Goal: Transaction & Acquisition: Purchase product/service

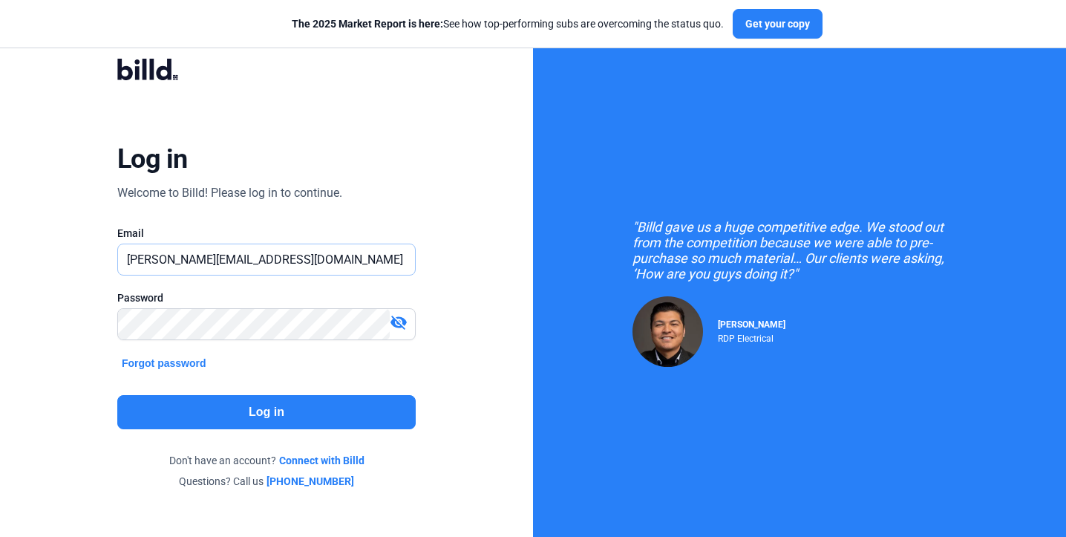
type input "[PERSON_NAME][EMAIL_ADDRESS][DOMAIN_NAME]"
click at [216, 414] on button "Log in" at bounding box center [266, 412] width 298 height 34
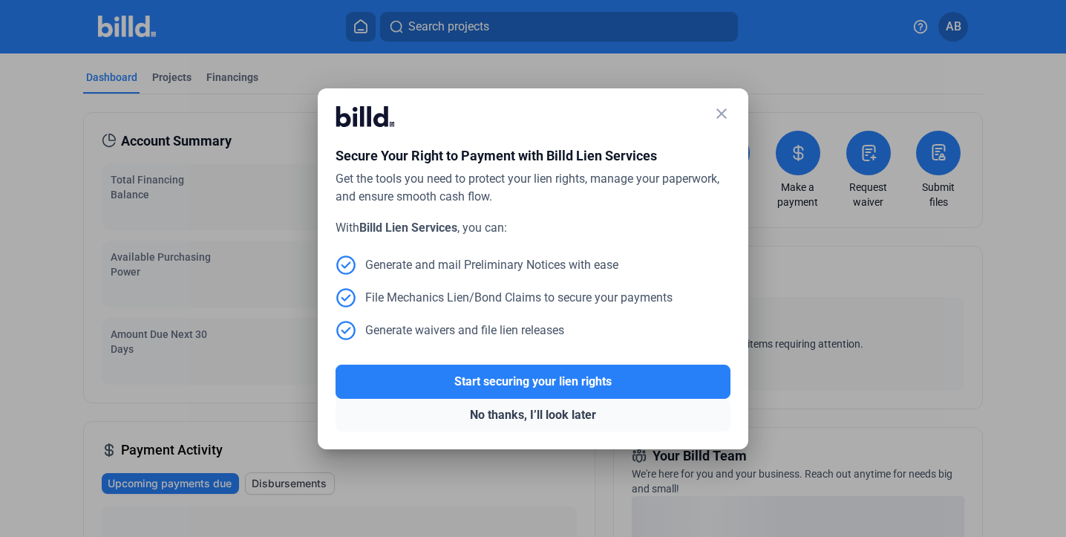
click at [520, 416] on button "No thanks, I’ll look later" at bounding box center [533, 415] width 395 height 33
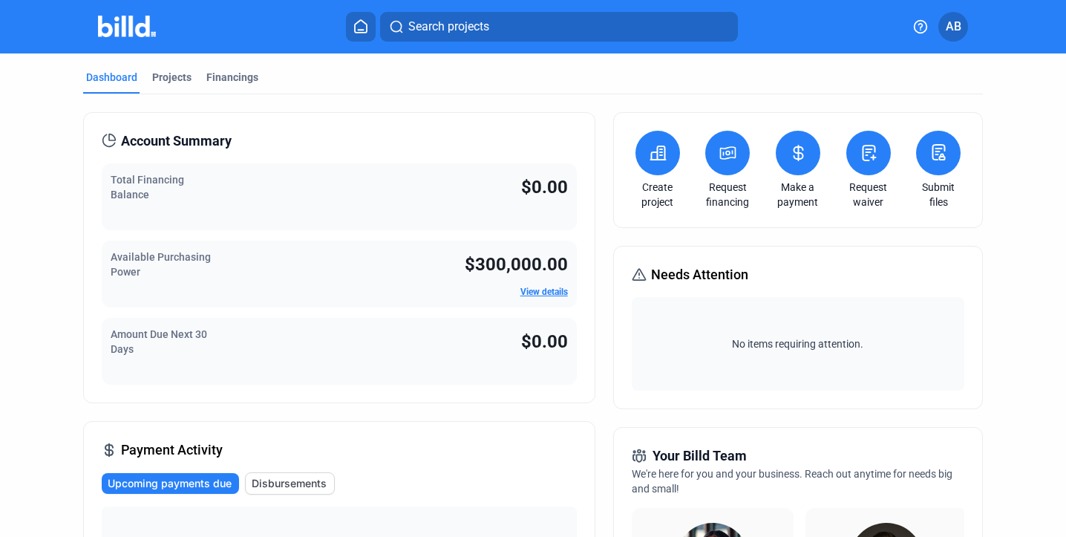
click at [529, 291] on link "View details" at bounding box center [544, 292] width 48 height 10
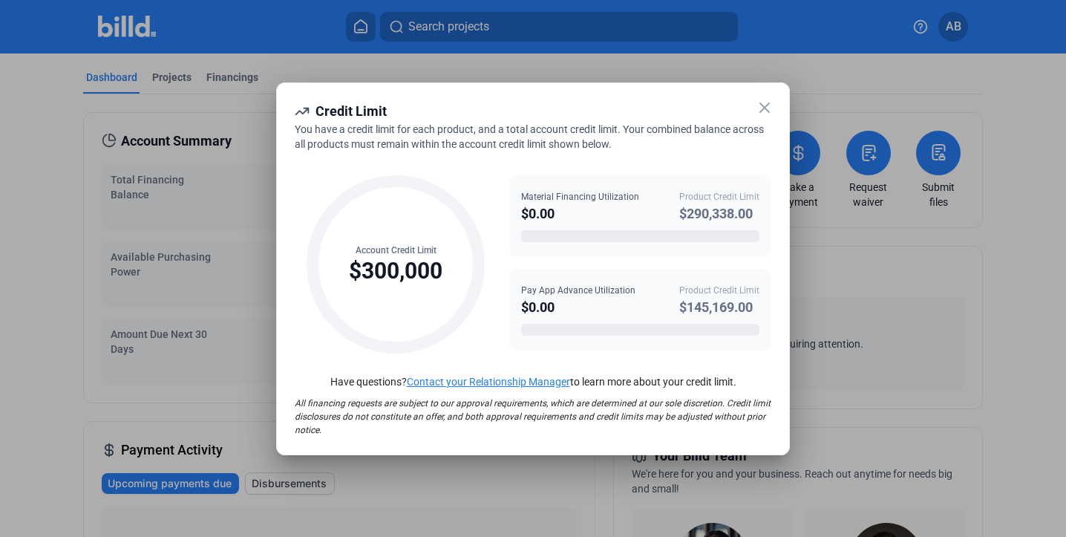
click at [762, 107] on icon at bounding box center [765, 108] width 18 height 18
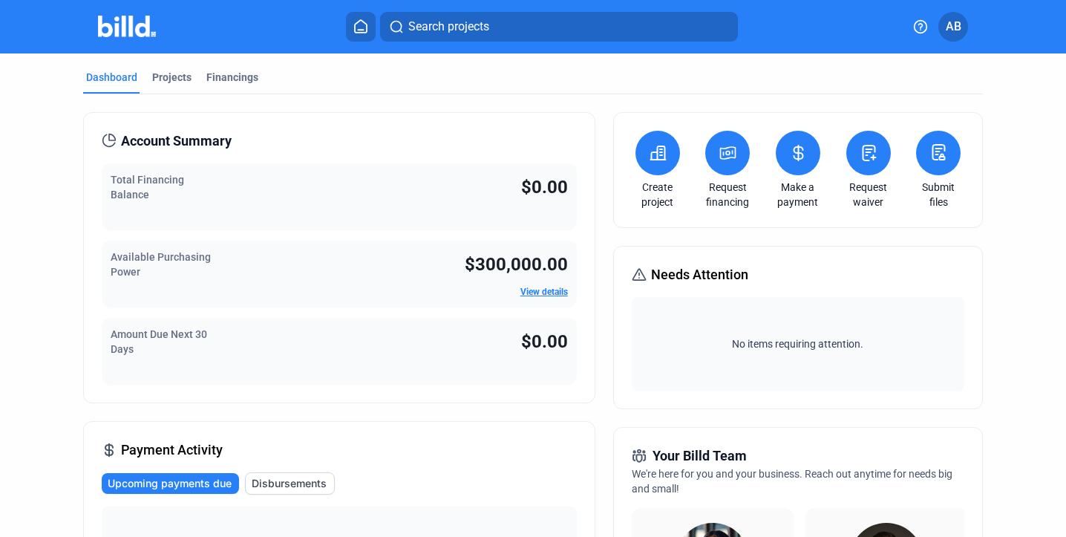
click at [948, 33] on span "AB" at bounding box center [954, 27] width 16 height 18
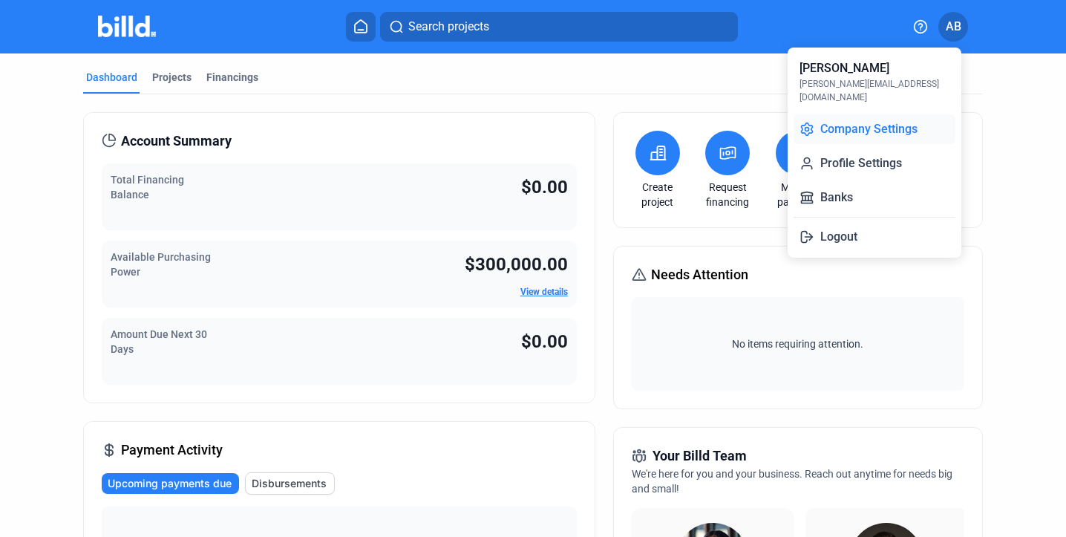
click at [915, 114] on button "Company Settings" at bounding box center [875, 129] width 162 height 30
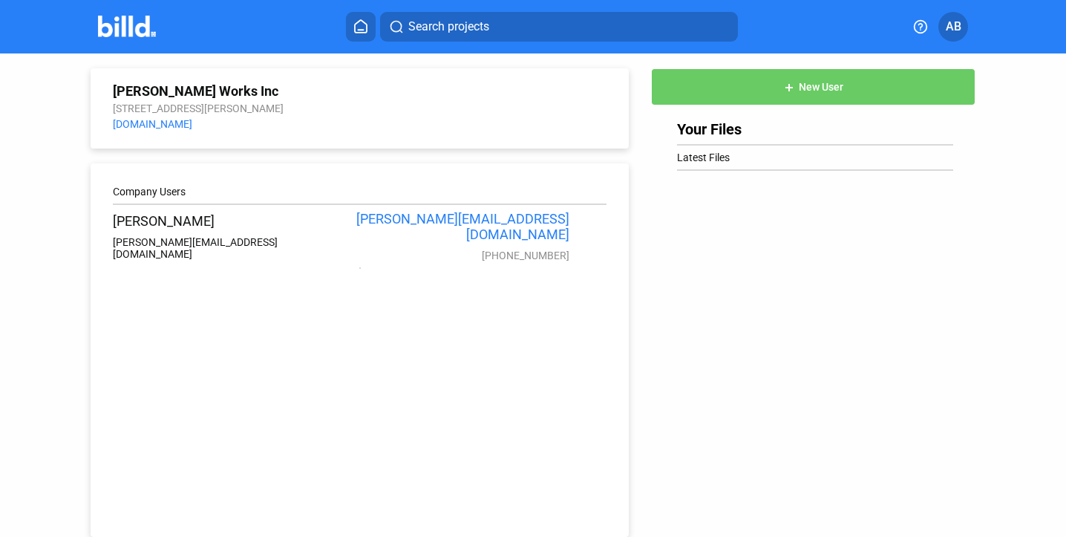
click at [950, 36] on button "AB" at bounding box center [953, 27] width 30 height 30
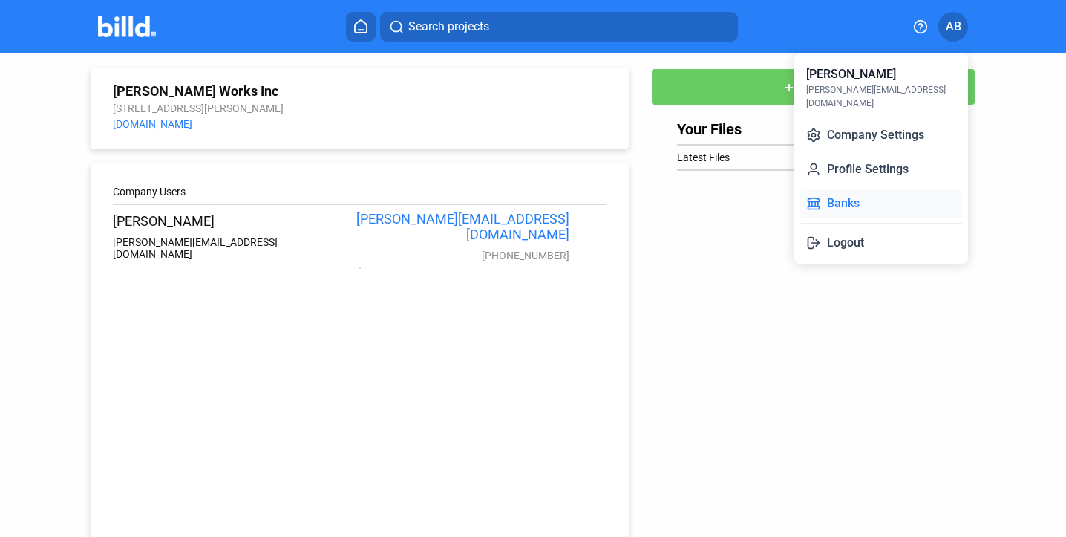
click at [874, 203] on button "Banks" at bounding box center [881, 204] width 162 height 30
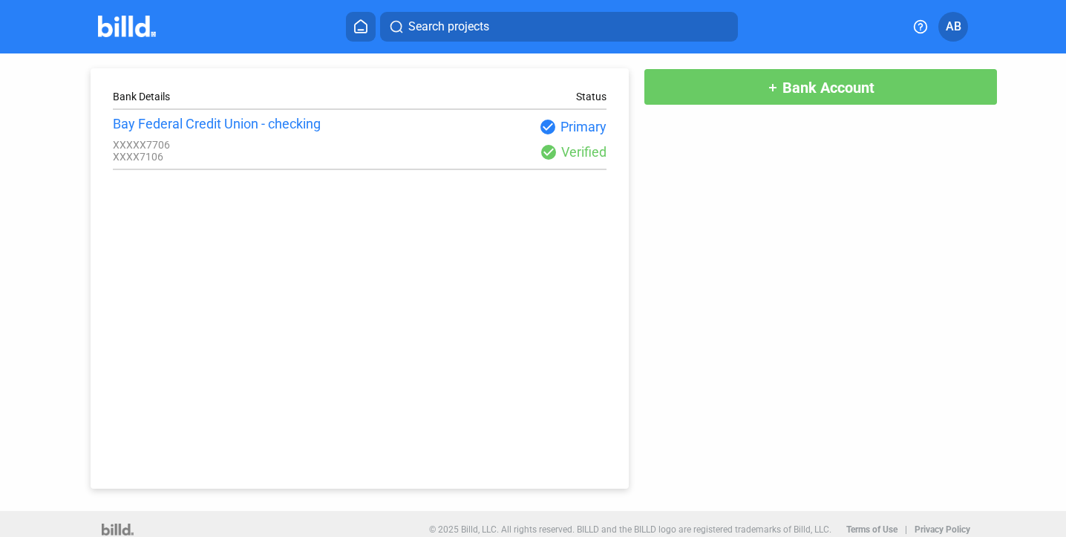
click at [802, 91] on span "Bank Account" at bounding box center [828, 88] width 92 height 18
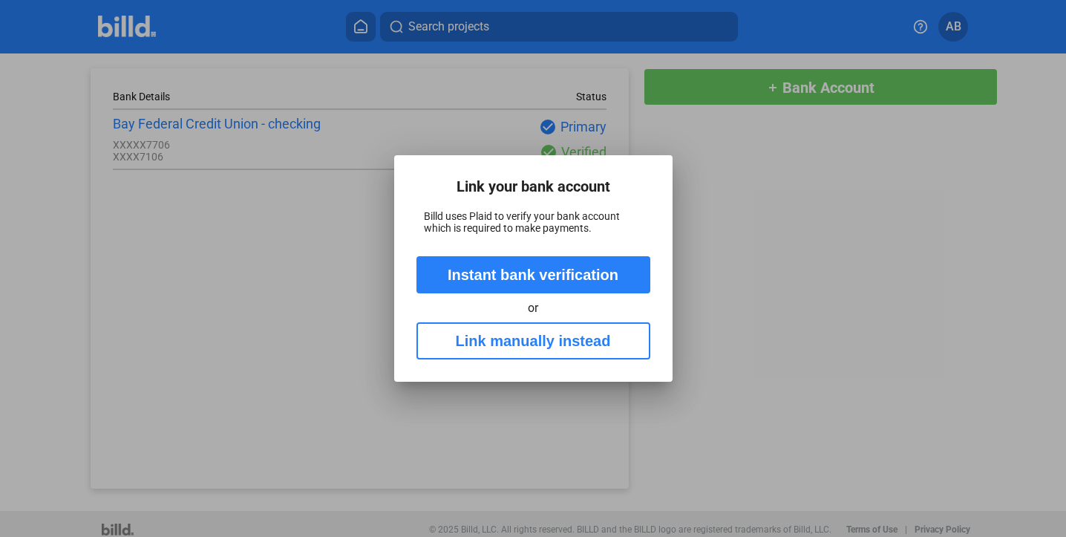
click at [744, 266] on div at bounding box center [533, 268] width 1066 height 537
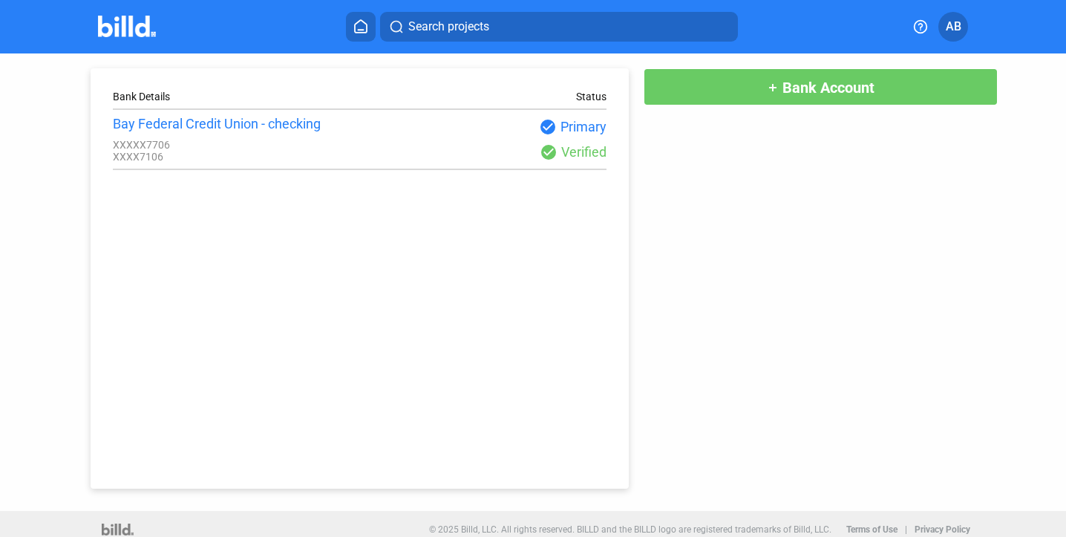
click at [142, 32] on img at bounding box center [127, 27] width 59 height 22
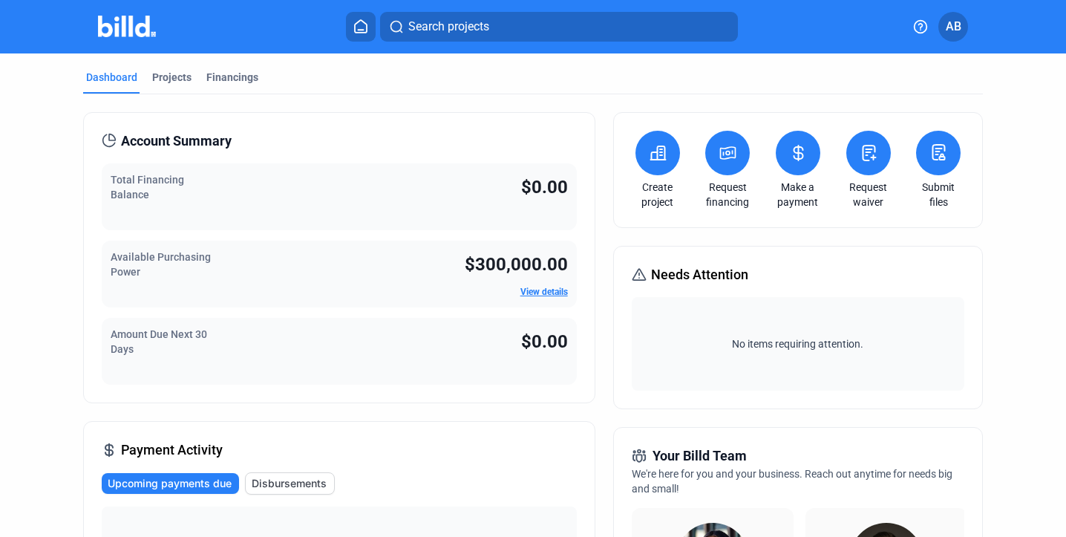
click at [653, 160] on icon at bounding box center [657, 152] width 15 height 13
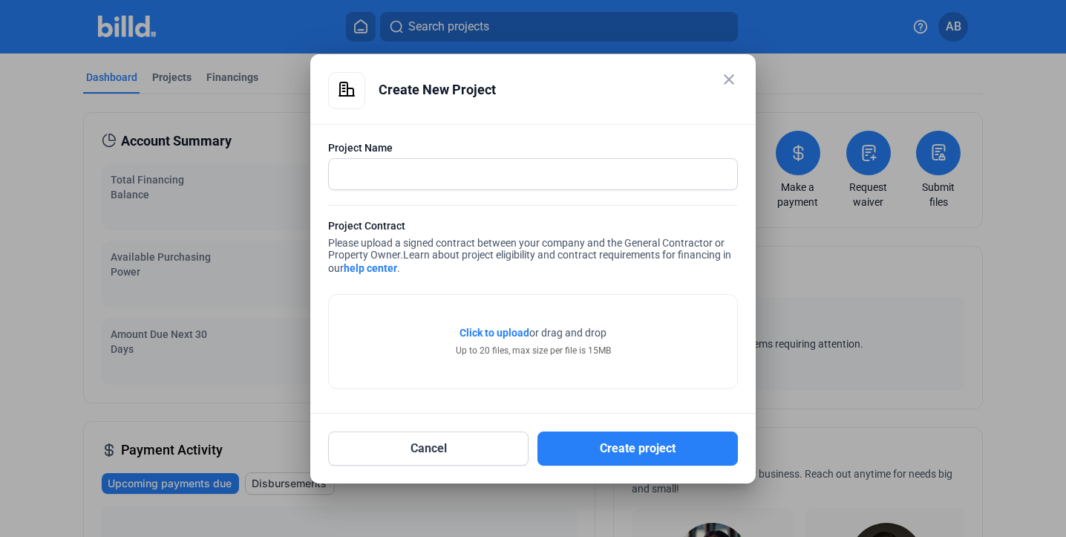
click at [730, 82] on mat-icon "close" at bounding box center [729, 80] width 18 height 18
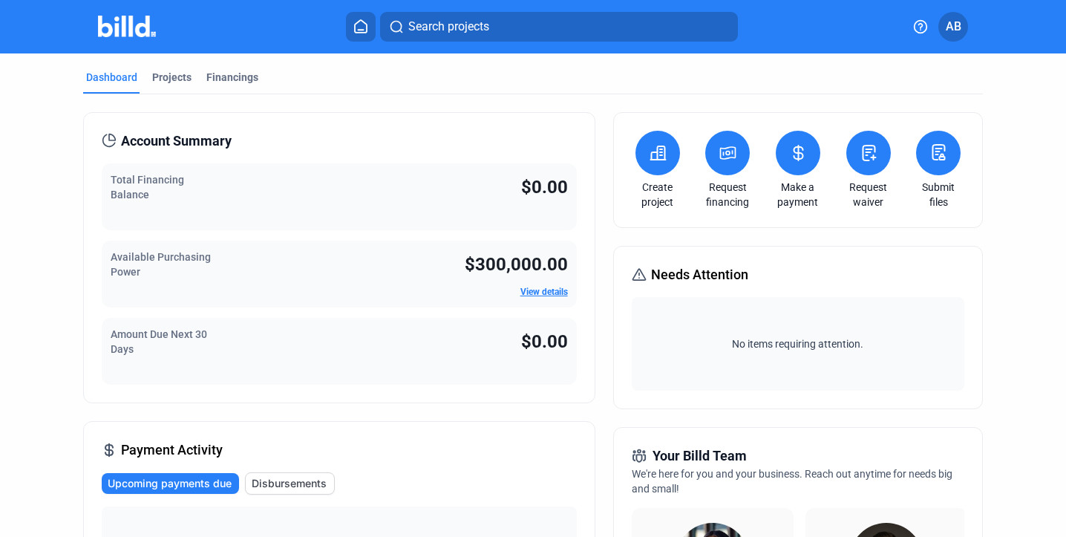
click at [720, 160] on icon at bounding box center [728, 153] width 19 height 18
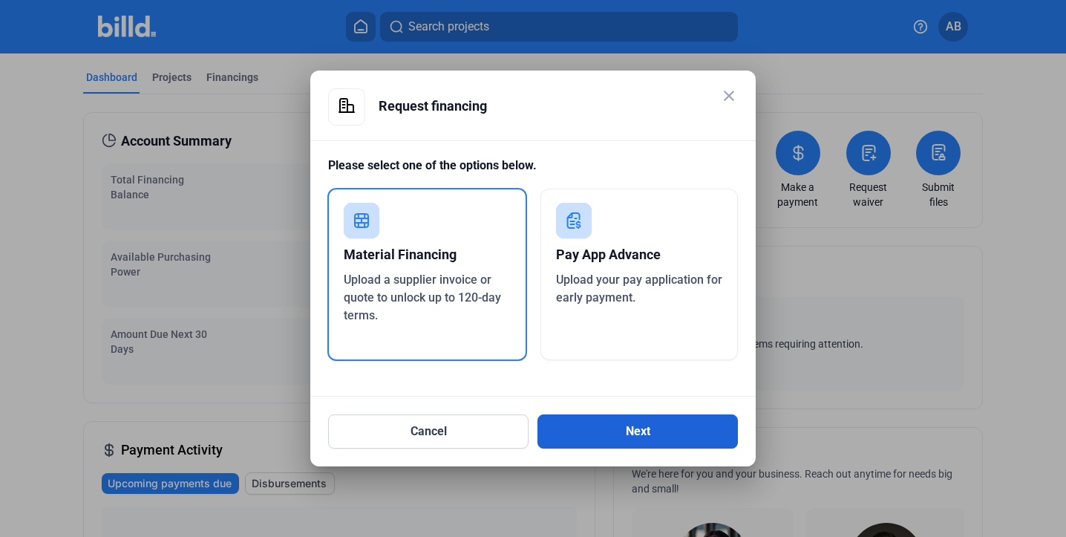
click at [627, 438] on button "Next" at bounding box center [637, 431] width 200 height 34
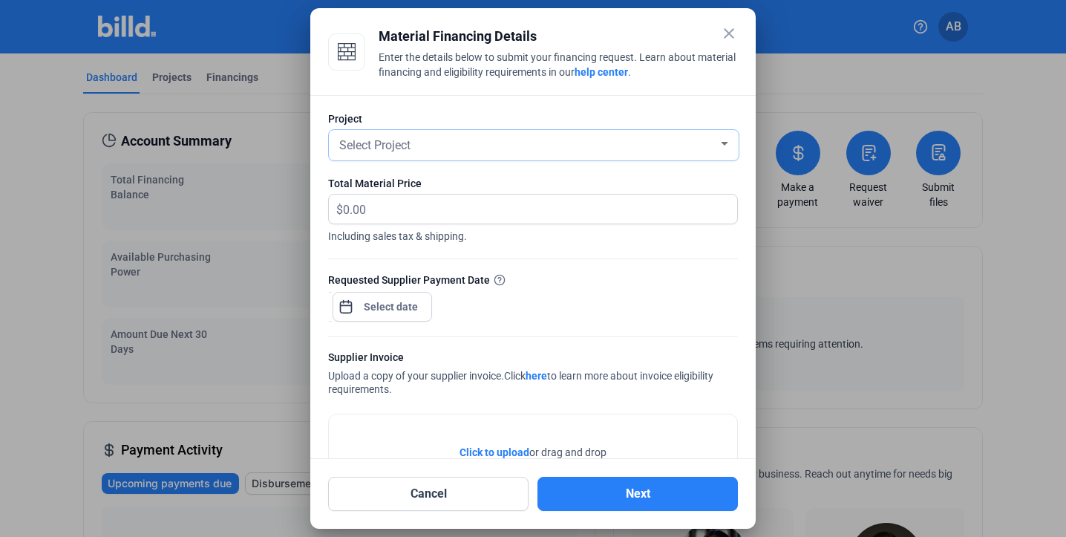
click at [580, 151] on div "Select Project" at bounding box center [527, 144] width 382 height 21
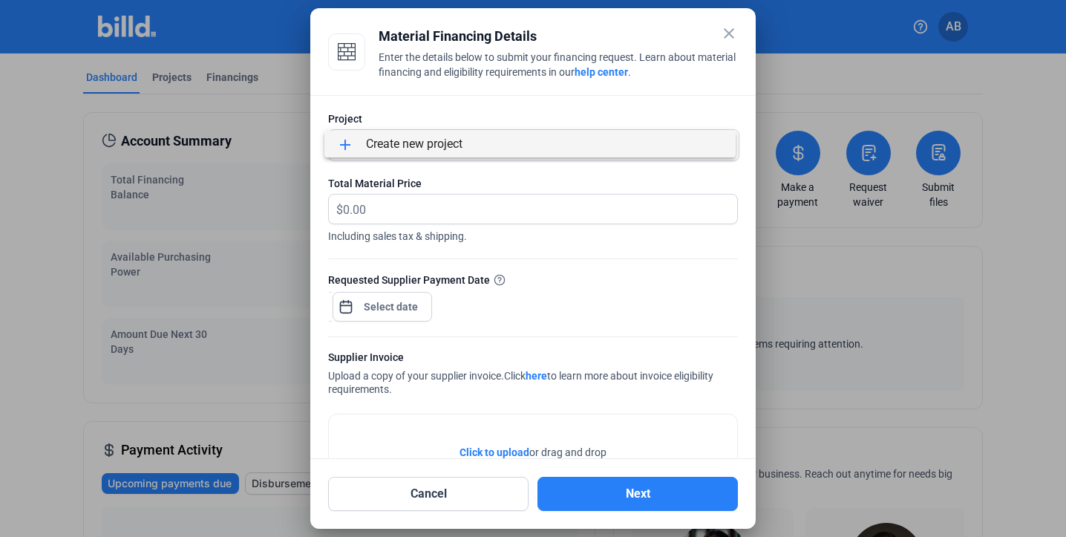
click at [566, 174] on div at bounding box center [533, 268] width 1066 height 537
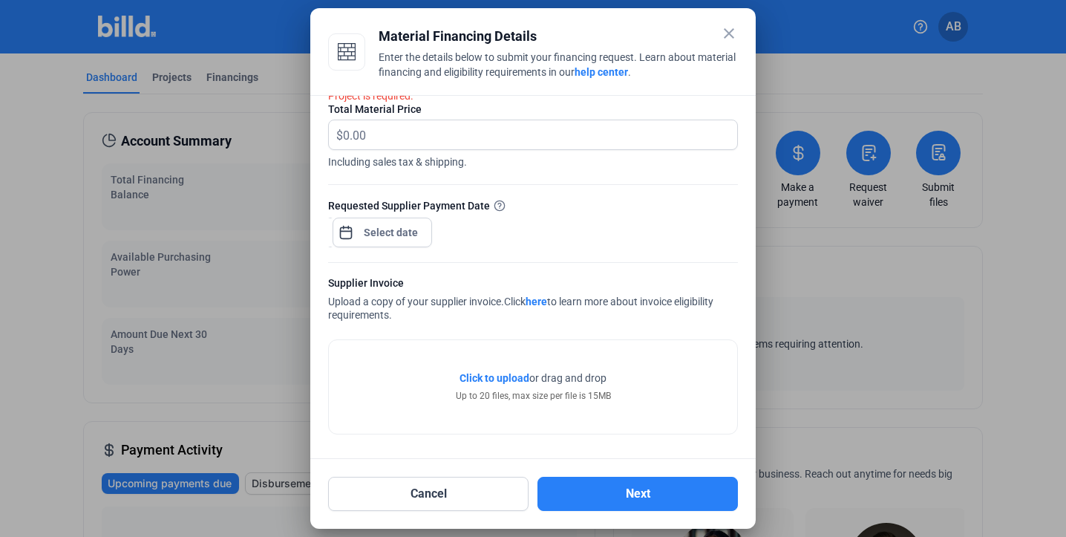
scroll to position [74, 0]
click at [727, 36] on mat-icon "close" at bounding box center [729, 33] width 18 height 18
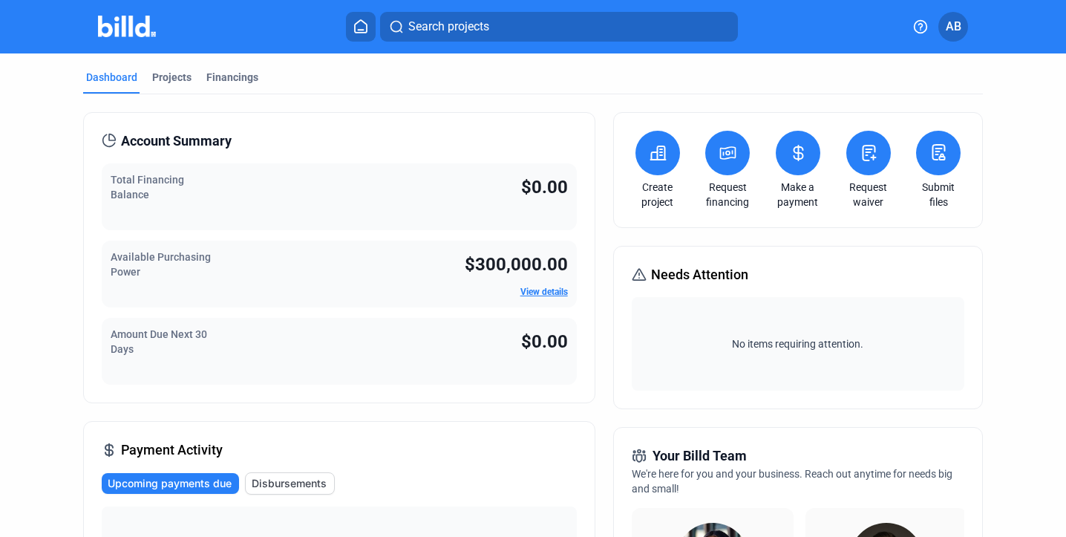
scroll to position [0, 0]
click at [541, 291] on link "View details" at bounding box center [544, 292] width 48 height 10
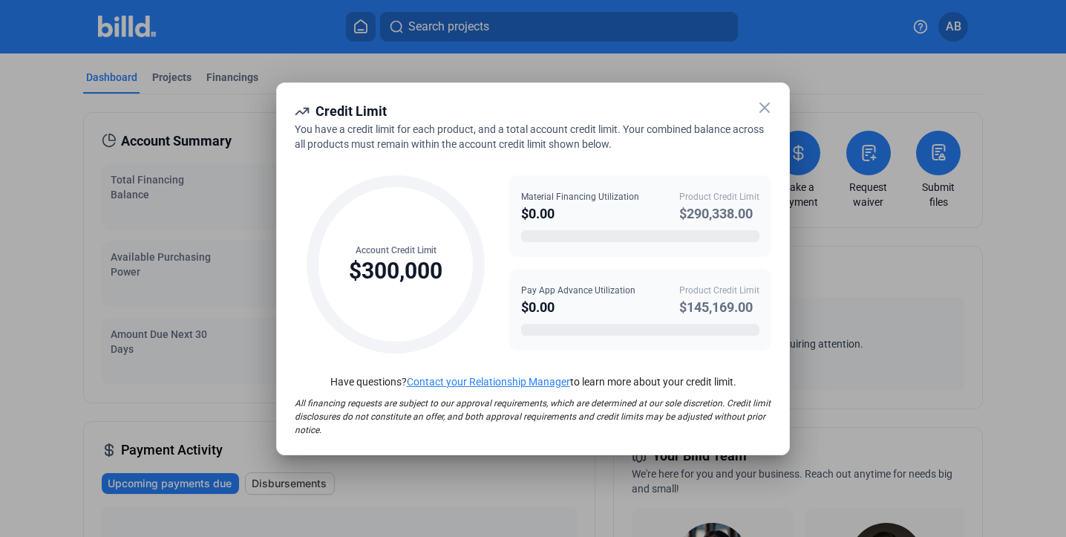
click at [762, 106] on icon at bounding box center [765, 108] width 18 height 18
